Goal: Task Accomplishment & Management: Manage account settings

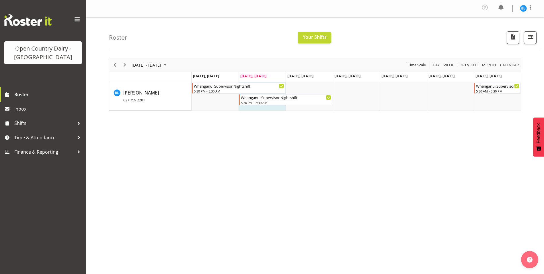
click at [316, 145] on div "September 01 - 07, 2025 Today Day Week Fortnight Month calendar Month Agenda Ti…" at bounding box center [326, 168] width 435 height 229
click at [32, 140] on span "Time & Attendance" at bounding box center [44, 137] width 60 height 9
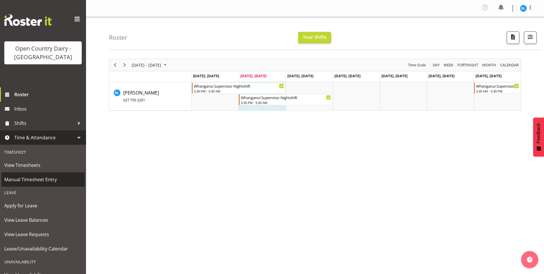
click at [42, 176] on span "Manual Timesheet Entry" at bounding box center [42, 179] width 77 height 9
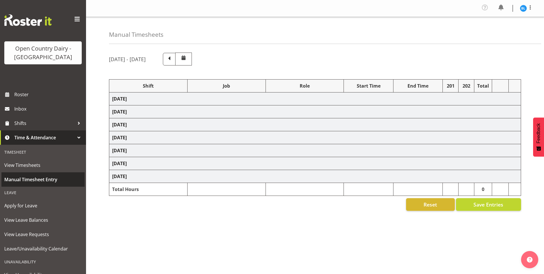
select select "70655"
select select "66992"
select select "70656"
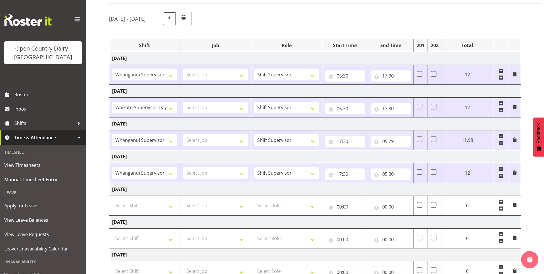
scroll to position [84, 0]
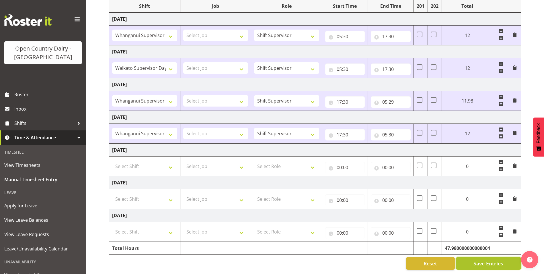
click at [491, 259] on span "Save Entries" at bounding box center [488, 262] width 30 height 7
click at [397, 97] on input "05:29" at bounding box center [391, 101] width 40 height 11
click at [424, 111] on select "00 01 02 03 04 05 06 07 08 09 10 11 12 13 14 15 16 17 18 19 20 21 22 23 24 25 2…" at bounding box center [424, 116] width 13 height 11
select select "30"
click at [431, 111] on select "00 01 02 03 04 05 06 07 08 09 10 11 12 13 14 15 16 17 18 19 20 21 22 23 24 25 2…" at bounding box center [424, 116] width 13 height 11
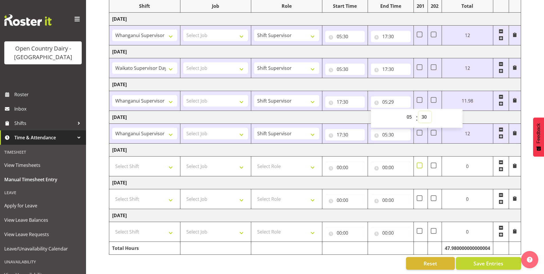
type input "05:30"
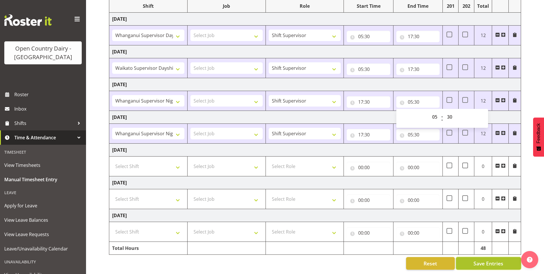
click at [478, 259] on span "Save Entries" at bounding box center [488, 262] width 30 height 7
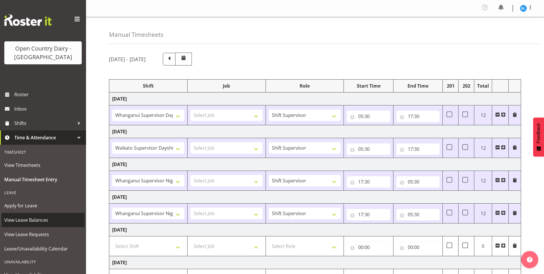
click at [27, 220] on span "View Leave Balances" at bounding box center [42, 219] width 77 height 9
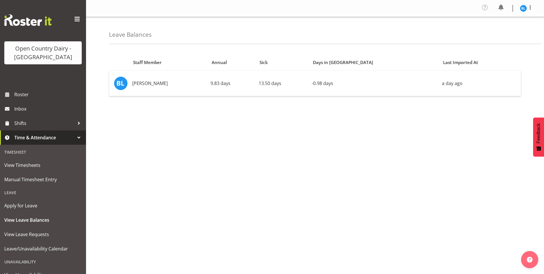
click at [235, 131] on div "Staff Member Annual Sick Days in [GEOGRAPHIC_DATA] Last Imported At [PERSON_NAM…" at bounding box center [326, 162] width 435 height 229
click at [267, 119] on div "Staff Member Annual Sick Days in [GEOGRAPHIC_DATA] Last Imported At [PERSON_NAM…" at bounding box center [326, 162] width 435 height 229
click at [280, 121] on div "Staff Member Annual Sick Days in [GEOGRAPHIC_DATA] Last Imported At [PERSON_NAM…" at bounding box center [326, 162] width 435 height 229
click at [501, 5] on span at bounding box center [500, 7] width 9 height 9
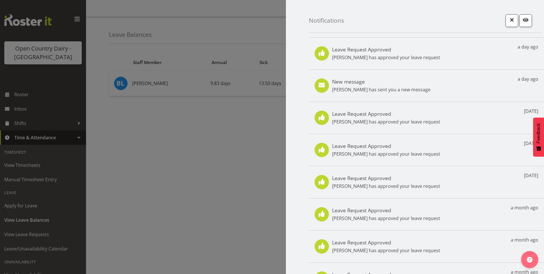
click at [418, 53] on div "Leave Request Approved [PERSON_NAME] has approved your leave request" at bounding box center [386, 53] width 108 height 15
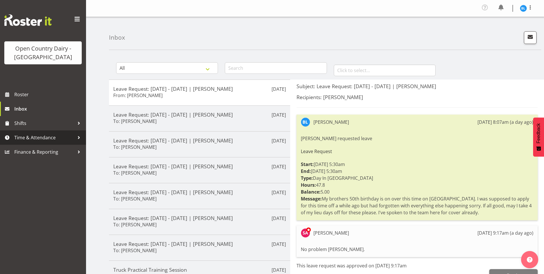
click at [48, 138] on span "Time & Attendance" at bounding box center [44, 137] width 60 height 9
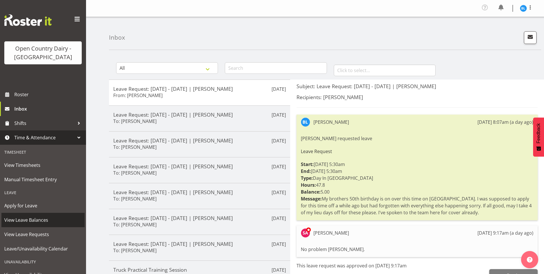
click at [45, 218] on span "View Leave Balances" at bounding box center [42, 219] width 77 height 9
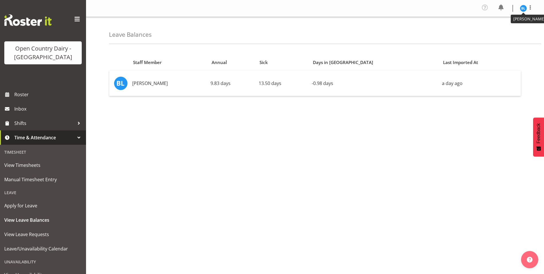
click at [523, 7] on img at bounding box center [523, 8] width 7 height 7
click at [497, 32] on link "Log Out" at bounding box center [506, 31] width 55 height 10
